Goal: Task Accomplishment & Management: Use online tool/utility

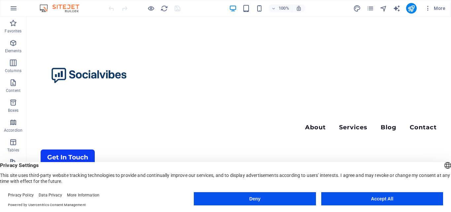
scroll to position [413, 0]
click at [364, 197] on button "Accept All" at bounding box center [382, 198] width 122 height 13
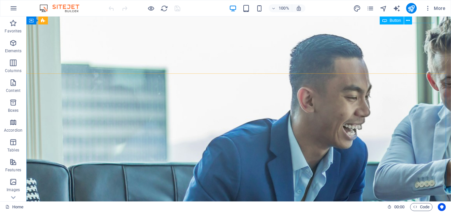
scroll to position [60, 0]
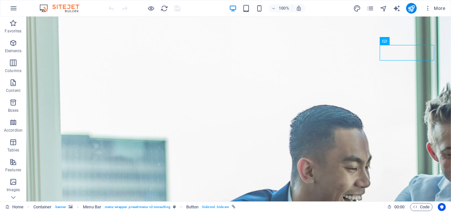
scroll to position [0, 0]
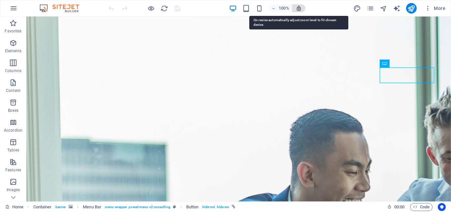
click at [297, 8] on icon "button" at bounding box center [299, 8] width 6 height 6
click at [298, 7] on icon "button" at bounding box center [299, 8] width 6 height 6
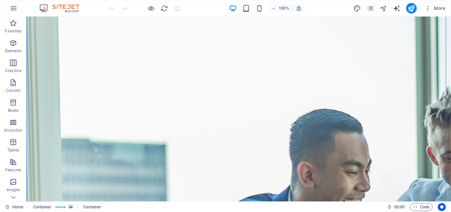
scroll to position [161, 0]
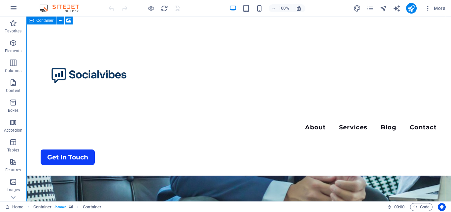
click at [30, 21] on icon at bounding box center [31, 20] width 5 height 8
click at [59, 22] on icon at bounding box center [61, 20] width 4 height 7
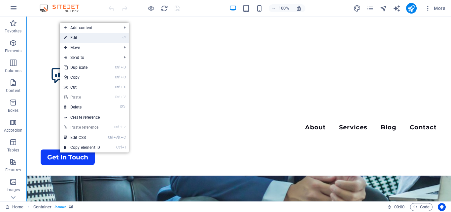
click at [124, 38] on icon "⏎" at bounding box center [123, 37] width 3 height 4
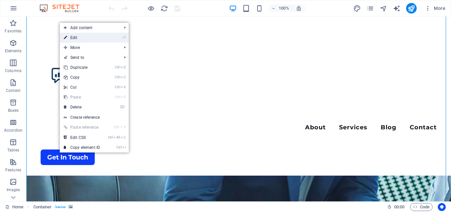
select select "vh"
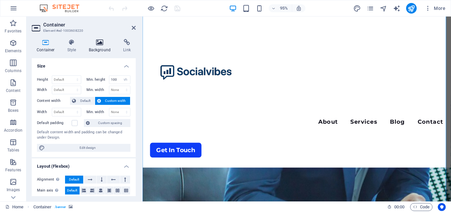
click at [110, 40] on icon at bounding box center [100, 42] width 32 height 7
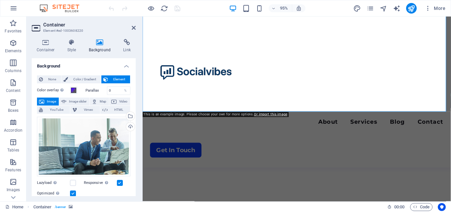
scroll to position [346, 0]
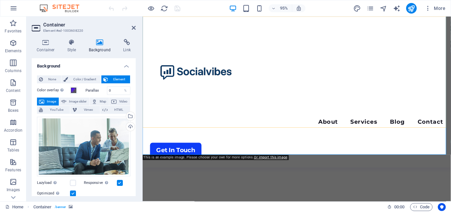
click at [440, 48] on div "Menu About Services Blog Contact Get In Touch" at bounding box center [305, 95] width 324 height 159
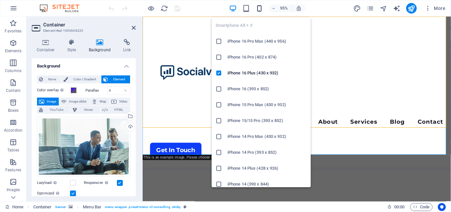
click at [260, 10] on icon "button" at bounding box center [259, 9] width 8 height 8
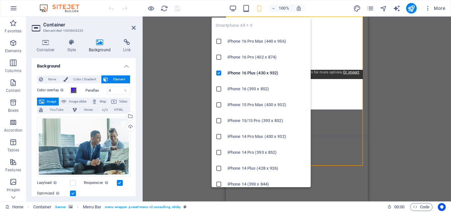
type input "80"
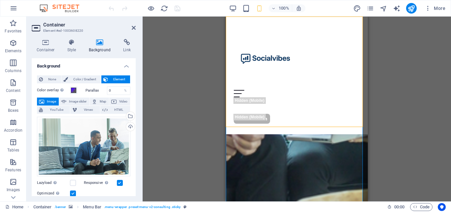
scroll to position [201, 0]
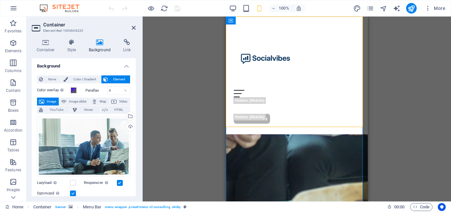
click at [316, 111] on div "Menu About Services Blog Contact Get In Touch" at bounding box center [297, 74] width 142 height 117
click at [351, 87] on div "Menu About Services Blog Contact Get In Touch" at bounding box center [297, 74] width 142 height 117
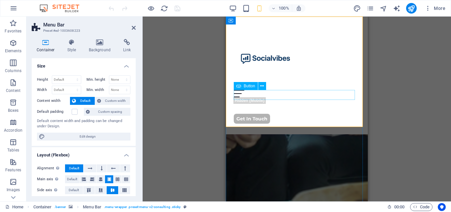
click at [337, 114] on div "Get In Touch" at bounding box center [297, 119] width 126 height 10
click at [348, 71] on div "Menu About Services Blog Contact Get In Touch" at bounding box center [297, 74] width 142 height 117
click at [347, 71] on div "Menu About Services Blog Contact Get In Touch" at bounding box center [297, 74] width 142 height 117
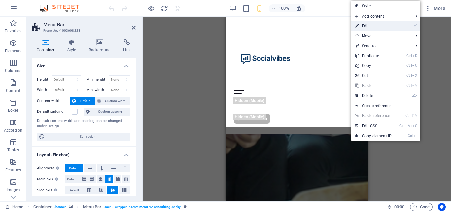
click at [374, 28] on link "⏎ Edit" at bounding box center [373, 26] width 44 height 10
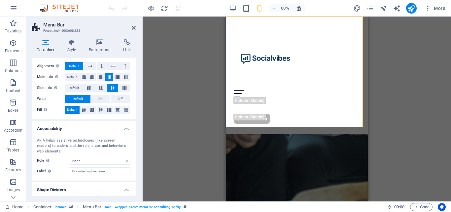
scroll to position [118, 0]
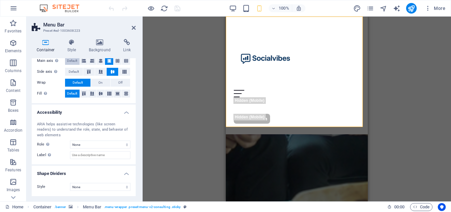
click at [75, 59] on span "Default" at bounding box center [72, 61] width 10 height 8
click at [75, 60] on span "Default" at bounding box center [72, 61] width 10 height 8
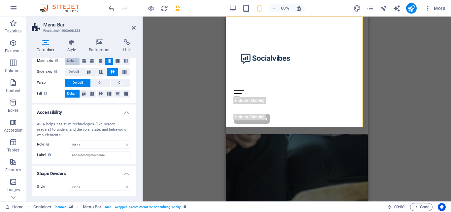
click at [75, 60] on span "Default" at bounding box center [72, 61] width 10 height 8
click at [79, 95] on button "Default" at bounding box center [72, 93] width 15 height 8
click at [77, 73] on span "Default" at bounding box center [74, 72] width 10 height 8
click at [101, 70] on icon at bounding box center [101, 72] width 8 height 4
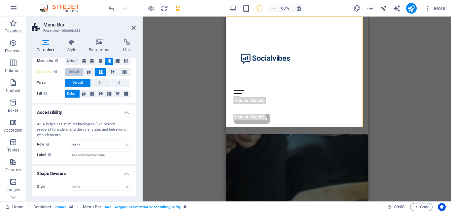
click at [78, 69] on span "Default" at bounding box center [74, 72] width 10 height 8
click at [75, 60] on span "Default" at bounding box center [72, 61] width 10 height 8
click at [79, 81] on span "Default" at bounding box center [78, 83] width 10 height 8
click at [79, 84] on span "Default" at bounding box center [78, 83] width 10 height 8
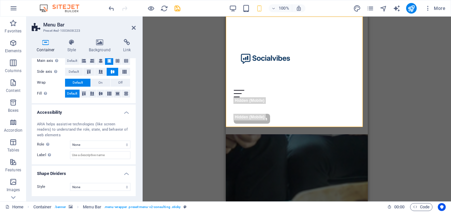
click at [75, 91] on span "Default" at bounding box center [72, 93] width 10 height 8
click at [100, 68] on button at bounding box center [101, 72] width 12 height 8
click at [109, 68] on button at bounding box center [113, 72] width 12 height 8
click at [101, 61] on icon at bounding box center [101, 61] width 4 height 8
click at [109, 62] on icon at bounding box center [109, 61] width 4 height 8
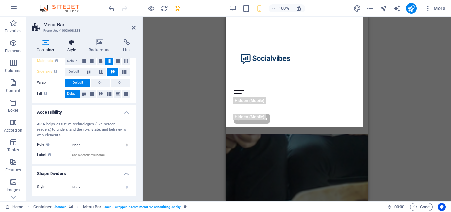
click at [78, 44] on icon at bounding box center [71, 42] width 19 height 7
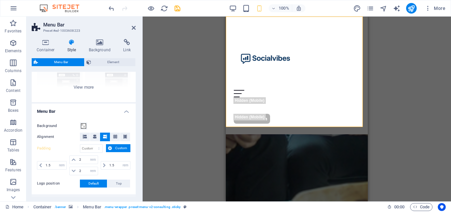
scroll to position [82, 0]
drag, startPoint x: 125, startPoint y: 115, endPoint x: 125, endPoint y: 127, distance: 11.9
click at [125, 127] on li "Menu Bar Background Alignment Padding px rem % vh vw Custom Custom 1.5 px rem %…" at bounding box center [84, 147] width 104 height 91
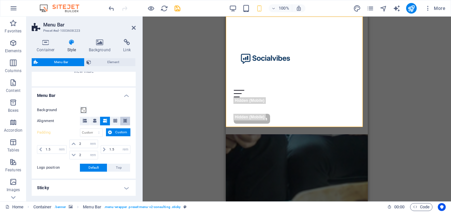
click at [121, 122] on button at bounding box center [125, 120] width 10 height 9
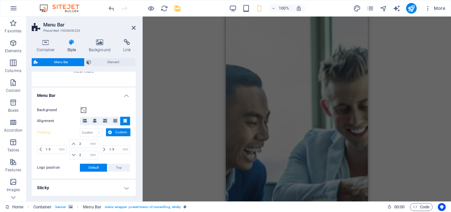
scroll to position [0, 0]
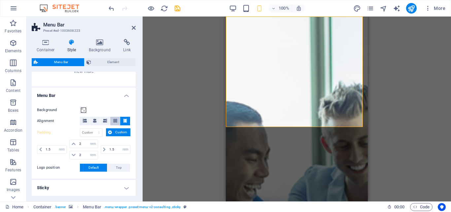
click at [115, 118] on icon at bounding box center [115, 120] width 4 height 4
click at [103, 120] on icon at bounding box center [105, 120] width 4 height 4
drag, startPoint x: 134, startPoint y: 116, endPoint x: 134, endPoint y: 123, distance: 7.6
click at [134, 123] on div "Background Alignment Padding px rem % vh vw Custom Custom 1.5 px rem % vh vw 2 …" at bounding box center [83, 138] width 107 height 79
drag, startPoint x: 135, startPoint y: 132, endPoint x: 135, endPoint y: 145, distance: 12.9
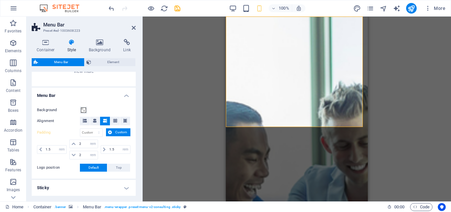
click at [135, 145] on div "Variants Border Centered Default Fixed Loki Trigger Wide XXL Menu Bar Backgroun…" at bounding box center [84, 134] width 104 height 124
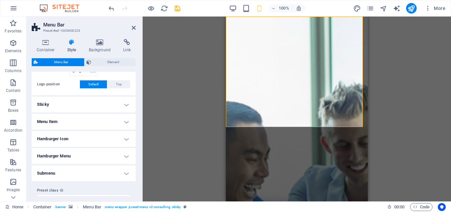
scroll to position [191, 0]
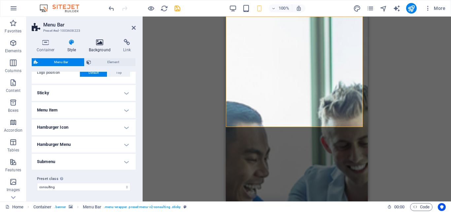
click at [101, 46] on h4 "Background" at bounding box center [101, 46] width 35 height 14
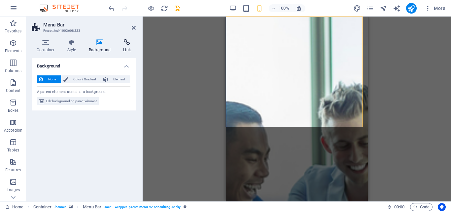
click at [124, 44] on icon at bounding box center [126, 42] width 17 height 7
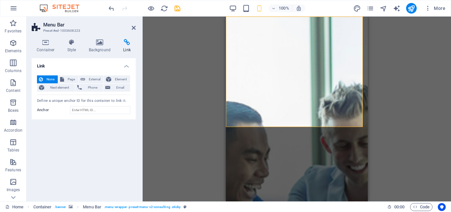
click at [130, 25] on h2 "Menu Bar" at bounding box center [89, 25] width 92 height 6
click at [133, 28] on icon at bounding box center [134, 27] width 4 height 5
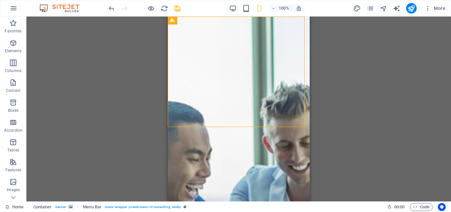
drag, startPoint x: 478, startPoint y: 50, endPoint x: 308, endPoint y: 57, distance: 170.4
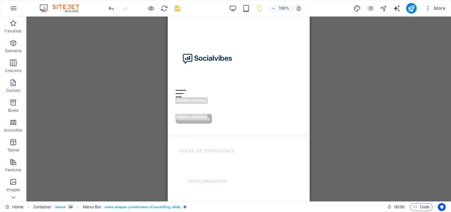
scroll to position [650, 0]
drag, startPoint x: 477, startPoint y: 102, endPoint x: 309, endPoint y: 96, distance: 168.4
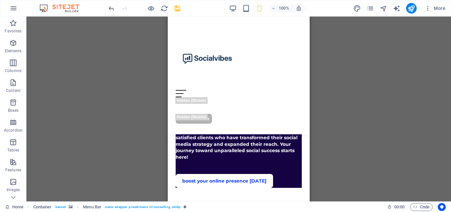
scroll to position [1651, 0]
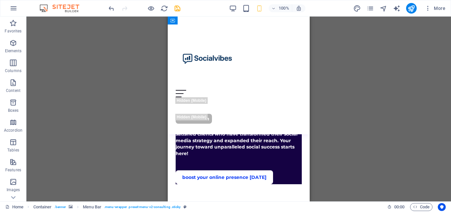
click at [274, 110] on div "Menu About Services Blog Contact Get In Touch" at bounding box center [239, 74] width 142 height 117
click at [267, 89] on div "Menu About Services Blog Contact Get In Touch" at bounding box center [239, 74] width 142 height 117
click at [448, 141] on div "Drag here to replace the existing content. Press “Ctrl” if you want to create a…" at bounding box center [238, 108] width 424 height 184
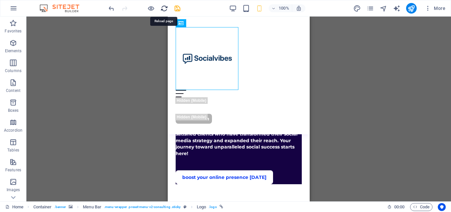
click at [164, 10] on icon "reload" at bounding box center [164, 9] width 8 height 8
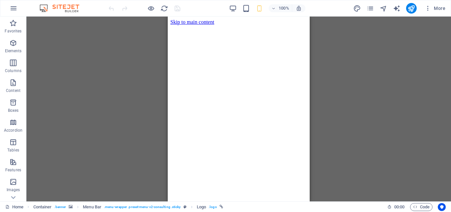
scroll to position [0, 0]
click at [419, 205] on span "Code" at bounding box center [421, 207] width 16 height 8
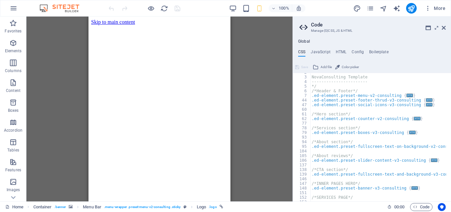
scroll to position [7, 0]
click at [436, 26] on icon at bounding box center [436, 27] width 0 height 5
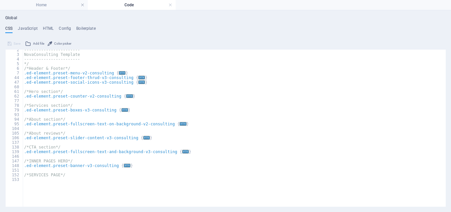
click at [225, 32] on ul "CSS JavaScript HTML Config Boilerplate" at bounding box center [225, 29] width 440 height 7
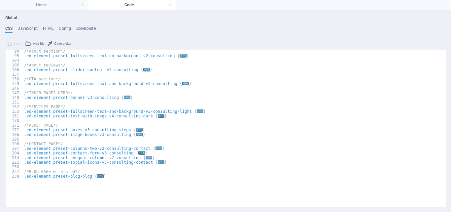
scroll to position [79, 0]
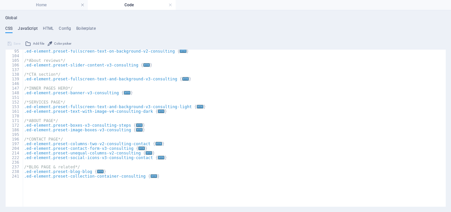
click at [29, 27] on h4 "JavaScript" at bounding box center [27, 29] width 19 height 7
type textarea "/* JS for preset "Counter V2" */"
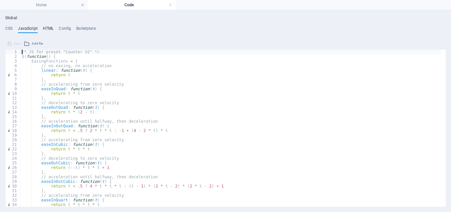
click at [47, 26] on h4 "HTML" at bounding box center [48, 29] width 11 height 7
type textarea "<a href="#main-content" class="wv-link-content button">Skip to main content</a>"
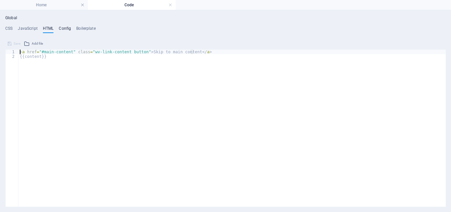
click at [67, 30] on h4 "Config" at bounding box center [65, 29] width 12 height 7
type textarea "$color-background: #ffffff;"
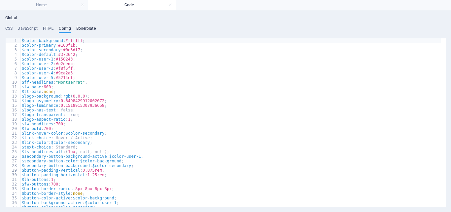
click at [77, 29] on h4 "Boilerplate" at bounding box center [85, 29] width 19 height 7
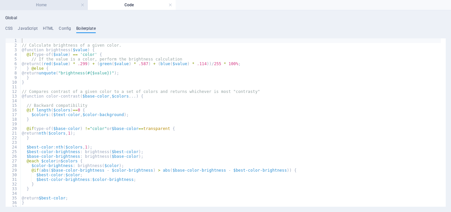
click at [58, 4] on h4 "Home" at bounding box center [44, 4] width 88 height 7
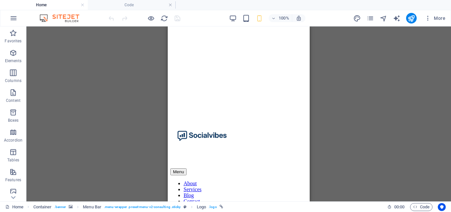
drag, startPoint x: 306, startPoint y: 42, endPoint x: 479, endPoint y: 107, distance: 184.6
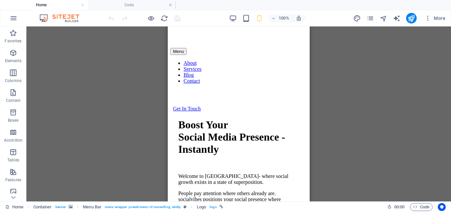
drag, startPoint x: 311, startPoint y: 81, endPoint x: 310, endPoint y: 99, distance: 17.8
click at [310, 99] on div "Container Menu Bar Container Container Logo Container HTML" at bounding box center [238, 113] width 424 height 175
click at [175, 100] on div "Menu About Services Blog Contact Get In Touch" at bounding box center [238, 48] width 137 height 128
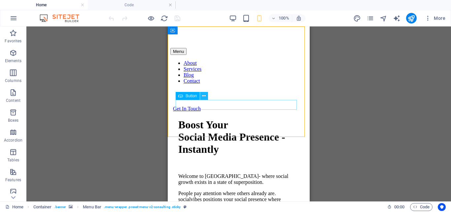
click at [203, 96] on icon at bounding box center [204, 95] width 4 height 7
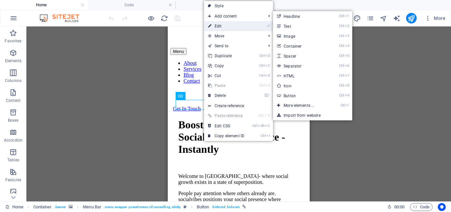
click at [228, 22] on link "⏎ Edit" at bounding box center [226, 26] width 44 height 10
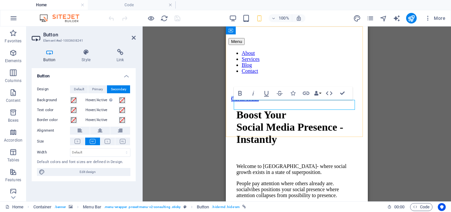
click at [273, 102] on div "Get In Touch" at bounding box center [296, 99] width 137 height 6
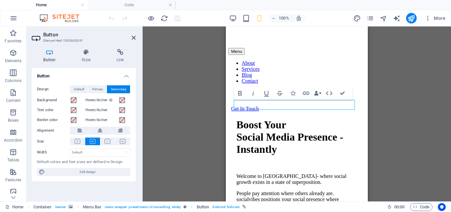
drag, startPoint x: 256, startPoint y: 98, endPoint x: 139, endPoint y: 102, distance: 116.9
click at [139, 102] on div "Button Style Link Button Design Default Primary Secondary Background Hover/Acti…" at bounding box center [83, 122] width 114 height 157
click at [134, 38] on icon at bounding box center [134, 37] width 4 height 5
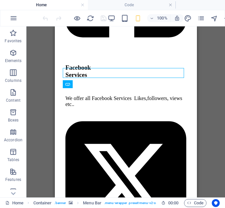
scroll to position [1566, 0]
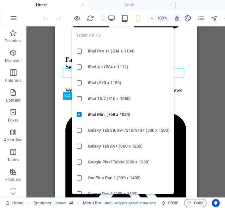
click at [123, 21] on icon "button" at bounding box center [125, 19] width 8 height 8
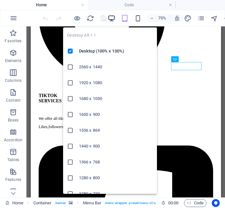
click at [112, 18] on icon "button" at bounding box center [112, 19] width 8 height 8
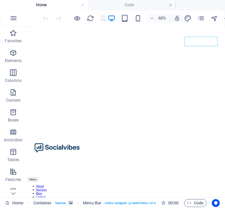
scroll to position [319, 0]
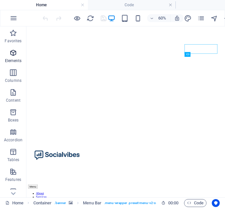
click at [16, 56] on icon "button" at bounding box center [13, 53] width 8 height 8
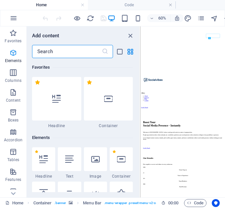
click at [11, 54] on icon "button" at bounding box center [13, 53] width 8 height 8
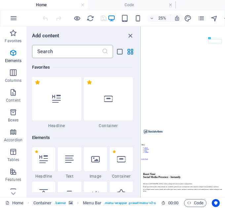
click at [56, 55] on input "text" at bounding box center [67, 51] width 70 height 13
type input "l"
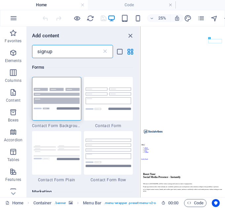
type input "signup"
drag, startPoint x: 137, startPoint y: 83, endPoint x: 137, endPoint y: 93, distance: 10.2
click at [137, 93] on div "Forms 1 Star Contact Form Background 1 Star Contact Form 1 Star Contact Form Pl…" at bounding box center [83, 125] width 113 height 134
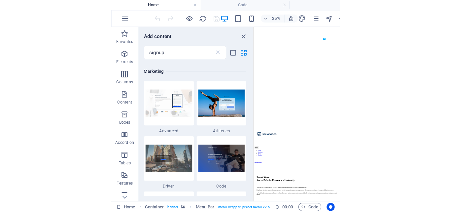
scroll to position [119, 0]
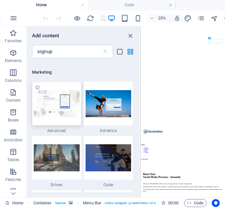
click at [72, 116] on img at bounding box center [57, 103] width 46 height 27
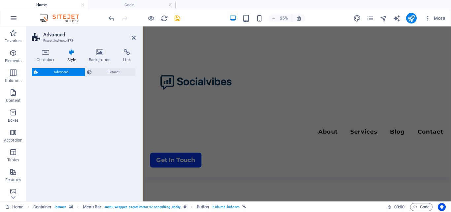
select select "%"
select select "rem"
select select "px"
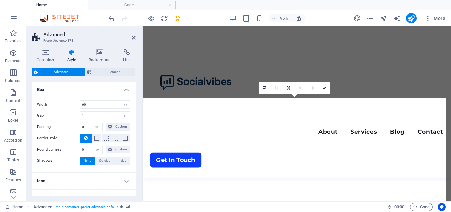
scroll to position [416, 0]
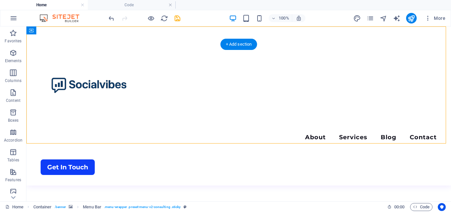
drag, startPoint x: 27, startPoint y: 100, endPoint x: 147, endPoint y: 89, distance: 120.6
click at [147, 89] on div "Menu About Services Blog Contact Get In Touch" at bounding box center [238, 105] width 424 height 159
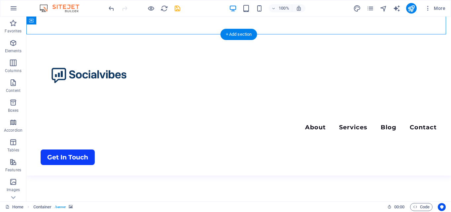
drag, startPoint x: 27, startPoint y: 132, endPoint x: 28, endPoint y: 107, distance: 24.8
click at [28, 107] on div "Menu About Services Blog Contact Get In Touch" at bounding box center [238, 95] width 424 height 159
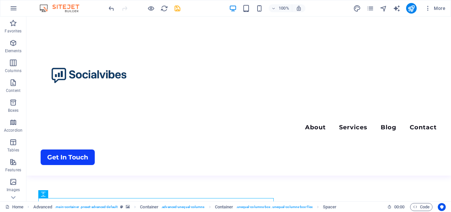
scroll to position [286, 0]
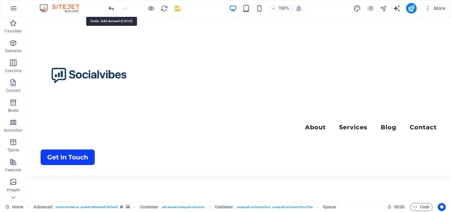
click at [112, 9] on icon "undo" at bounding box center [112, 9] width 8 height 8
click at [110, 7] on div at bounding box center [144, 8] width 74 height 11
click at [13, 40] on icon "button" at bounding box center [13, 43] width 8 height 8
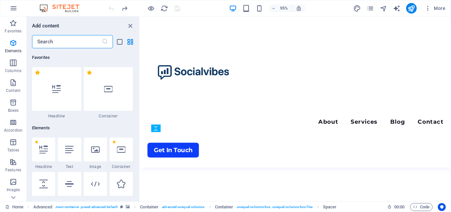
scroll to position [70, 0]
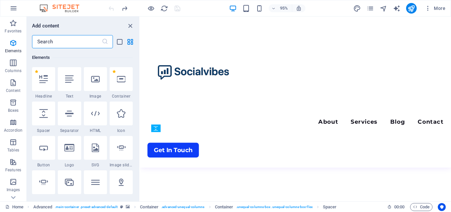
click at [78, 38] on input "text" at bounding box center [67, 41] width 70 height 13
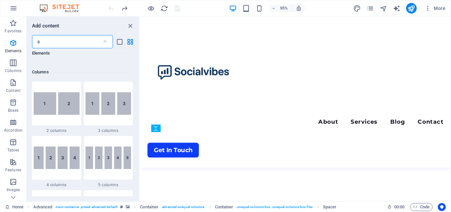
scroll to position [0, 0]
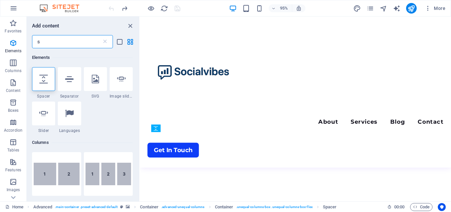
click at [73, 42] on input "s" at bounding box center [67, 41] width 70 height 13
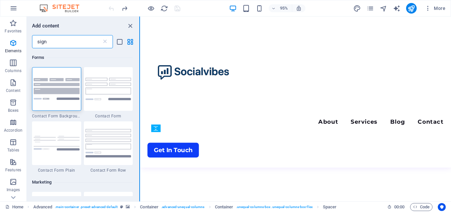
type input "sign"
click at [139, 92] on button at bounding box center [139, 108] width 1 height 184
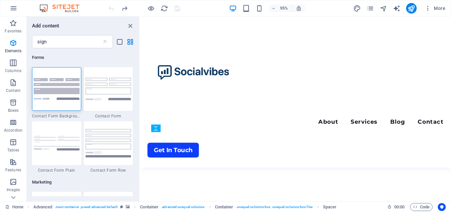
drag, startPoint x: 138, startPoint y: 89, endPoint x: 138, endPoint y: 97, distance: 7.9
click at [138, 97] on div "Forms 1 Star Contact Form Background 1 Star Contact Form 1 Star Contact Form Pl…" at bounding box center [83, 121] width 113 height 147
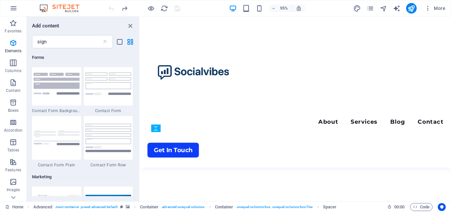
scroll to position [11, 0]
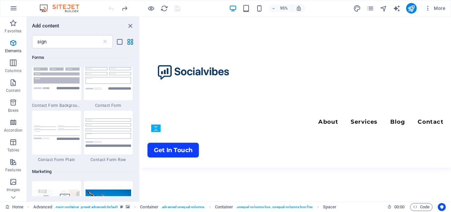
drag, startPoint x: 138, startPoint y: 94, endPoint x: 136, endPoint y: 102, distance: 8.0
click at [136, 102] on div "Forms 1 Star Contact Form Background 1 Star Contact Form 1 Star Contact Form Pl…" at bounding box center [83, 121] width 113 height 147
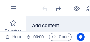
scroll to position [339, 0]
drag, startPoint x: 72, startPoint y: 28, endPoint x: 60, endPoint y: 17, distance: 16.6
click at [60, 17] on div "Add content sign ​ Forms 1 Star Contact Form Background 1 Star Contact Form 1 S…" at bounding box center [83, 23] width 113 height 15
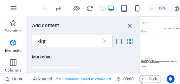
scroll to position [301, 0]
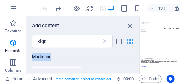
drag, startPoint x: 127, startPoint y: 52, endPoint x: 126, endPoint y: 43, distance: 9.3
click at [126, 43] on div "Add content sign ​ Forms 1 Star Contact Form Background 1 Star Contact Form 1 S…" at bounding box center [83, 44] width 113 height 57
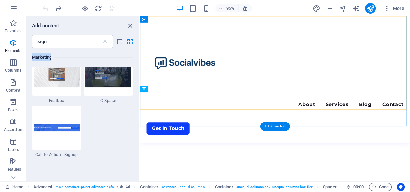
scroll to position [339, 0]
drag, startPoint x: 137, startPoint y: 120, endPoint x: 138, endPoint y: 111, distance: 8.6
click at [138, 111] on div "Forms 1 Star Contact Form Background 1 Star Contact Form 1 Star Contact Form Pl…" at bounding box center [83, 112] width 113 height 128
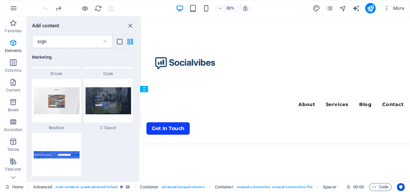
scroll to position [218, 0]
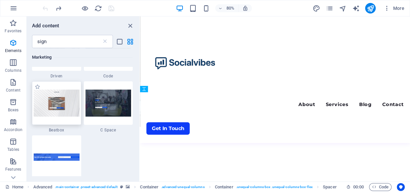
click at [50, 100] on img at bounding box center [57, 103] width 46 height 27
click at [72, 109] on img at bounding box center [57, 103] width 46 height 27
click at [75, 123] on div at bounding box center [56, 104] width 49 height 44
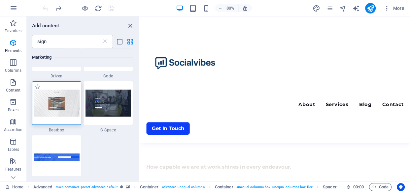
click at [75, 123] on div at bounding box center [56, 104] width 49 height 44
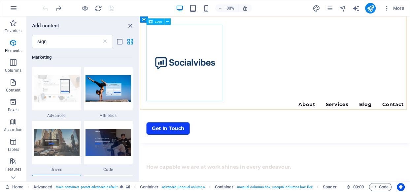
scroll to position [125, 0]
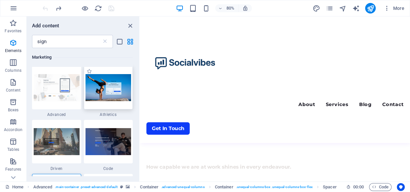
click at [111, 107] on div at bounding box center [108, 88] width 49 height 44
click at [113, 98] on img at bounding box center [108, 87] width 46 height 27
click at [123, 78] on img at bounding box center [108, 87] width 46 height 27
click at [120, 87] on img at bounding box center [108, 87] width 46 height 27
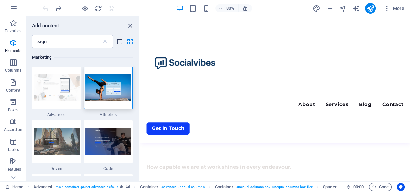
click at [120, 43] on icon "list-view" at bounding box center [120, 42] width 8 height 8
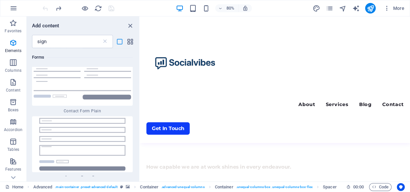
scroll to position [259, 0]
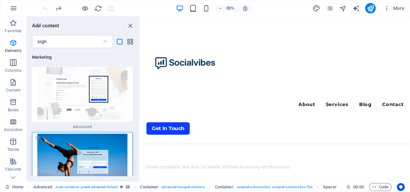
click at [106, 163] on img at bounding box center [82, 160] width 97 height 53
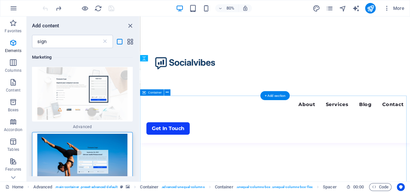
click at [103, 147] on img at bounding box center [82, 160] width 97 height 53
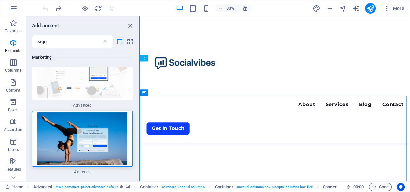
scroll to position [284, 0]
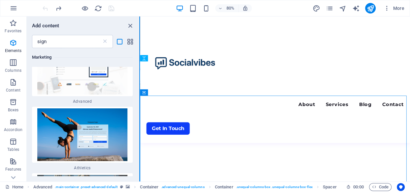
click at [139, 111] on button at bounding box center [139, 98] width 1 height 165
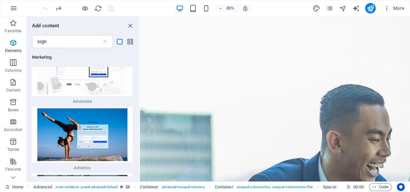
scroll to position [0, 0]
